Goal: Information Seeking & Learning: Learn about a topic

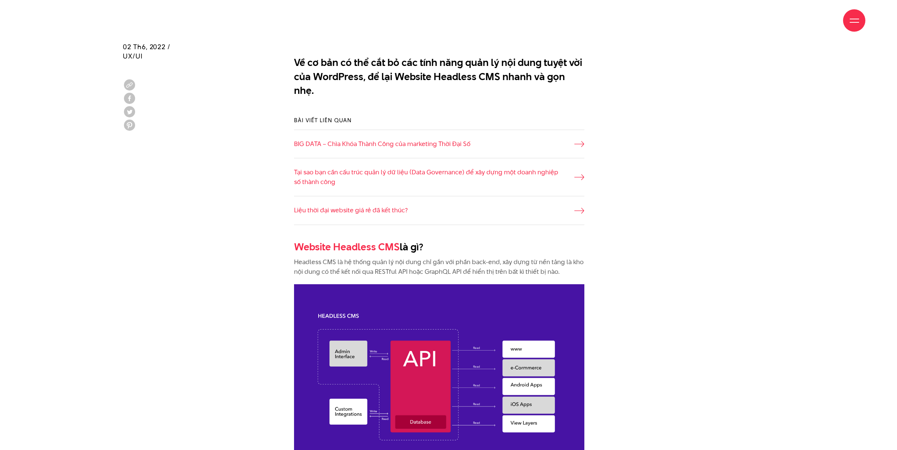
scroll to position [518, 0]
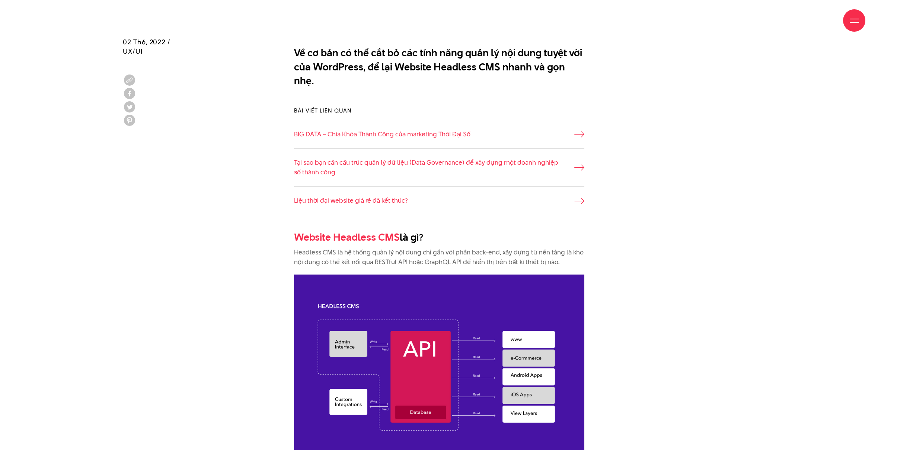
click at [494, 249] on p "Headless CMS là hệ thống quản lý nội dung chỉ gắn với phần back-end, xây dựng t…" at bounding box center [439, 257] width 290 height 19
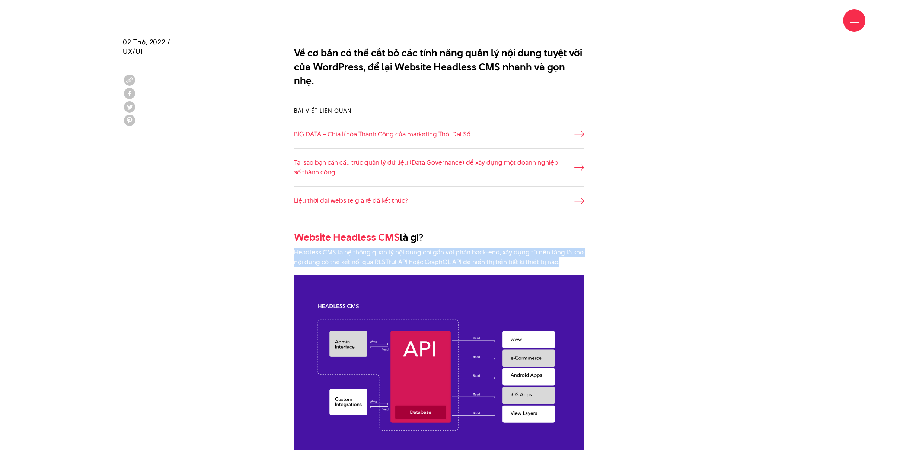
click at [494, 250] on p "Headless CMS là hệ thống quản lý nội dung chỉ gắn với phần back-end, xây dựng t…" at bounding box center [439, 257] width 290 height 19
click at [493, 250] on p "Headless CMS là hệ thống quản lý nội dung chỉ gắn với phần back-end, xây dựng t…" at bounding box center [439, 257] width 290 height 19
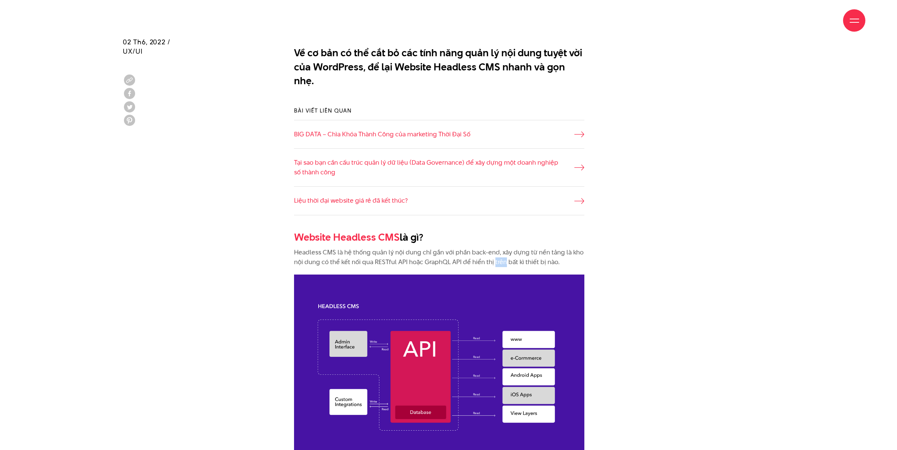
click at [493, 250] on p "Headless CMS là hệ thống quản lý nội dung chỉ gắn với phần back-end, xây dựng t…" at bounding box center [439, 257] width 290 height 19
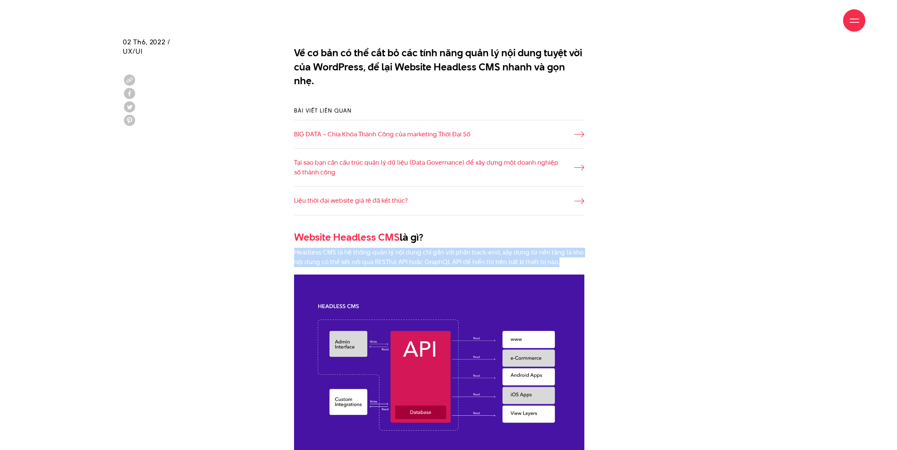
click at [493, 250] on p "Headless CMS là hệ thống quản lý nội dung chỉ gắn với phần back-end, xây dựng t…" at bounding box center [439, 257] width 290 height 19
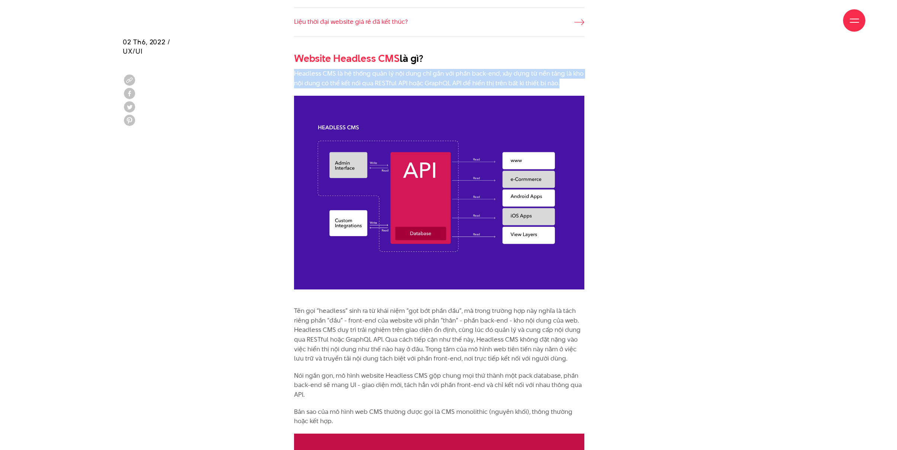
scroll to position [707, 0]
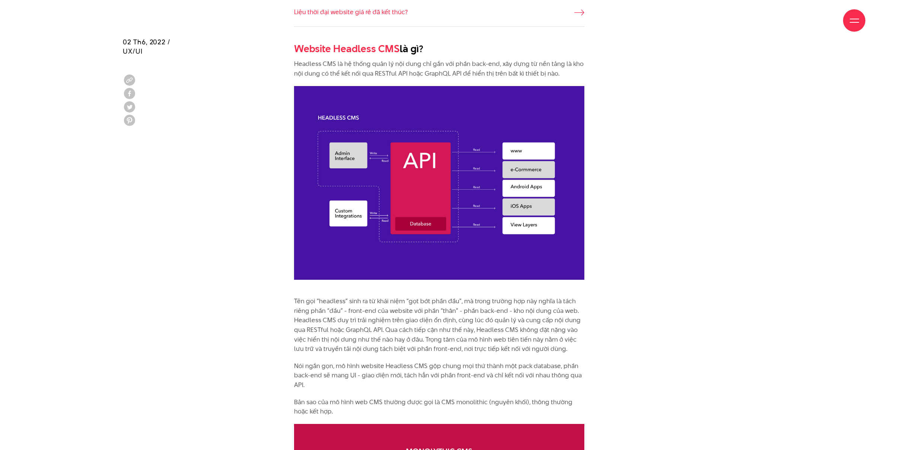
click at [338, 316] on p "Tên gọi “headless” sinh ra từ khái niệm “gọt bớt phần đầu”, mà trong trường hợp…" at bounding box center [439, 324] width 290 height 57
click at [456, 296] on p "Tên gọi “headless” sinh ra từ khái niệm “gọt bớt phần đầu”, mà trong trường hợp…" at bounding box center [439, 324] width 290 height 57
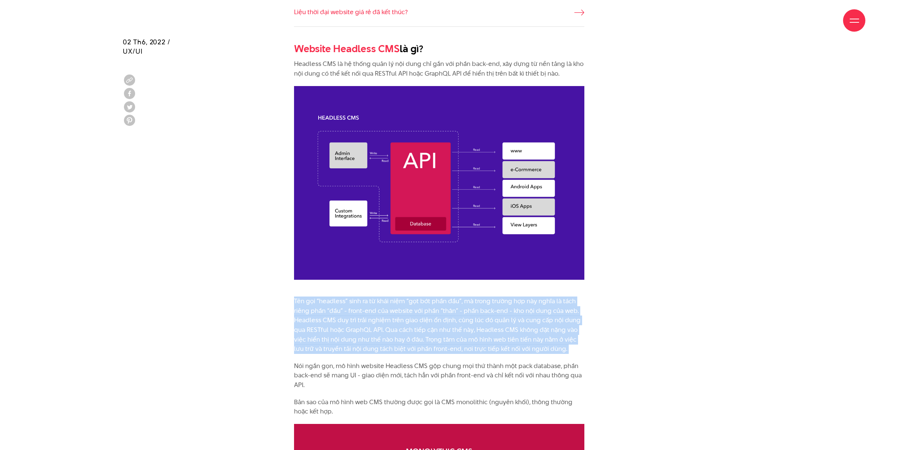
click at [456, 296] on p "Tên gọi “headless” sinh ra từ khái niệm “gọt bớt phần đầu”, mà trong trường hợp…" at bounding box center [439, 324] width 290 height 57
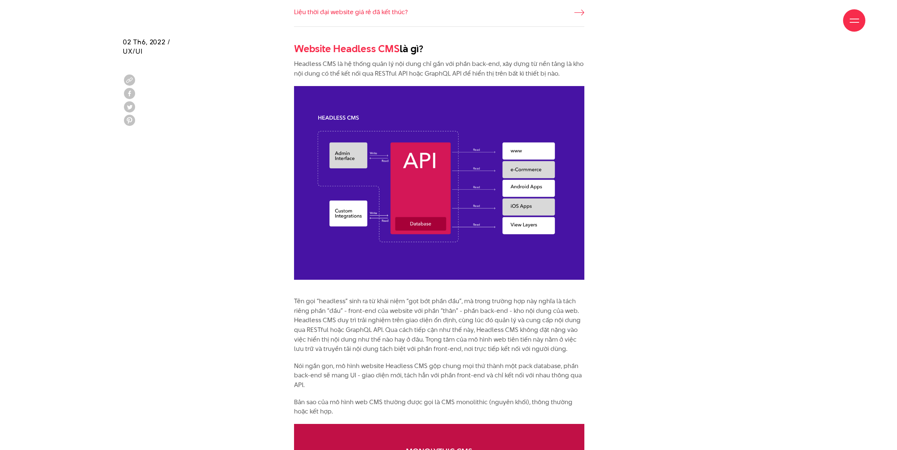
click at [380, 296] on p "Tên gọi “headless” sinh ra từ khái niệm “gọt bớt phần đầu”, mà trong trường hợp…" at bounding box center [439, 324] width 290 height 57
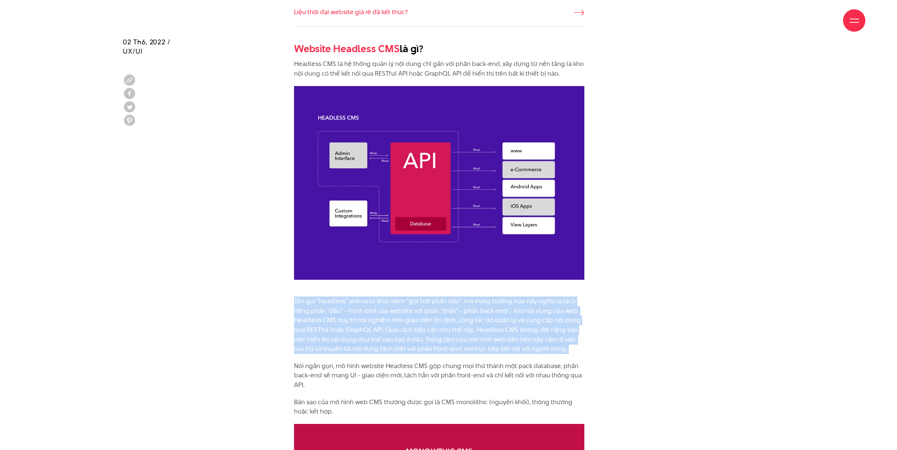
click at [380, 296] on p "Tên gọi “headless” sinh ra từ khái niệm “gọt bớt phần đầu”, mà trong trường hợp…" at bounding box center [439, 324] width 290 height 57
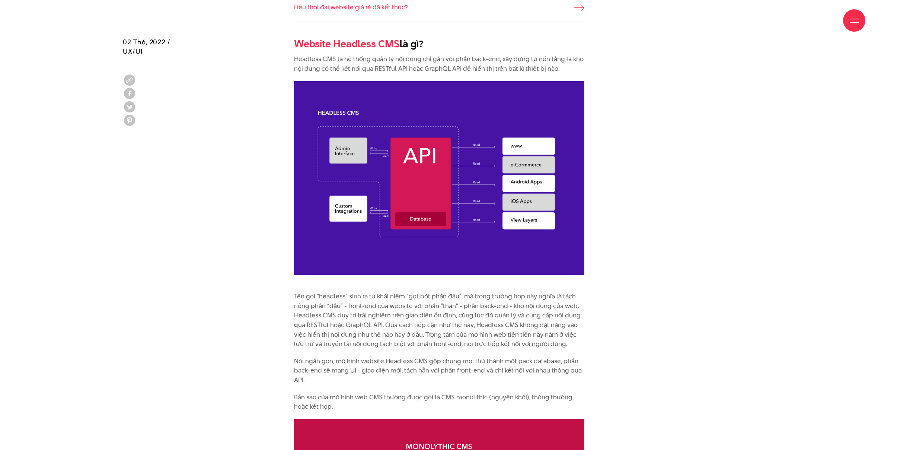
scroll to position [716, 0]
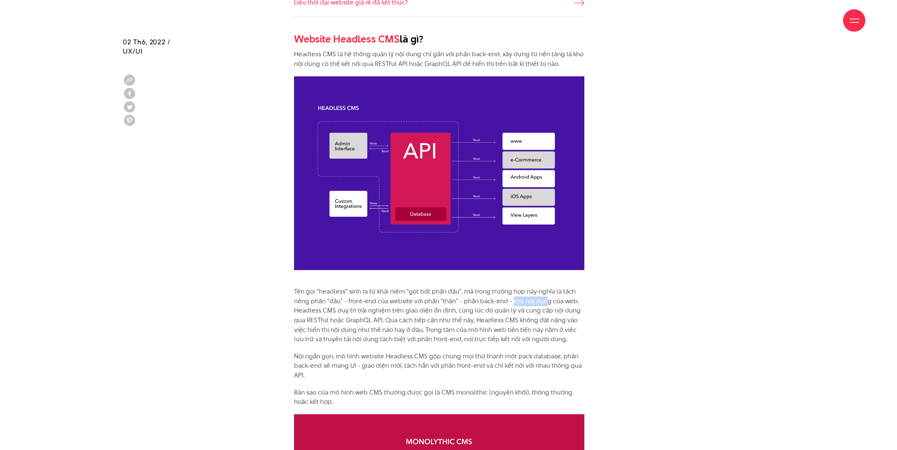
drag, startPoint x: 512, startPoint y: 287, endPoint x: 545, endPoint y: 289, distance: 33.5
click at [545, 289] on p "Tên gọi “headless” sinh ra từ khái niệm “gọt bớt phần đầu”, mà trong trường hợp…" at bounding box center [439, 315] width 290 height 57
